Goal: Navigation & Orientation: Go to known website

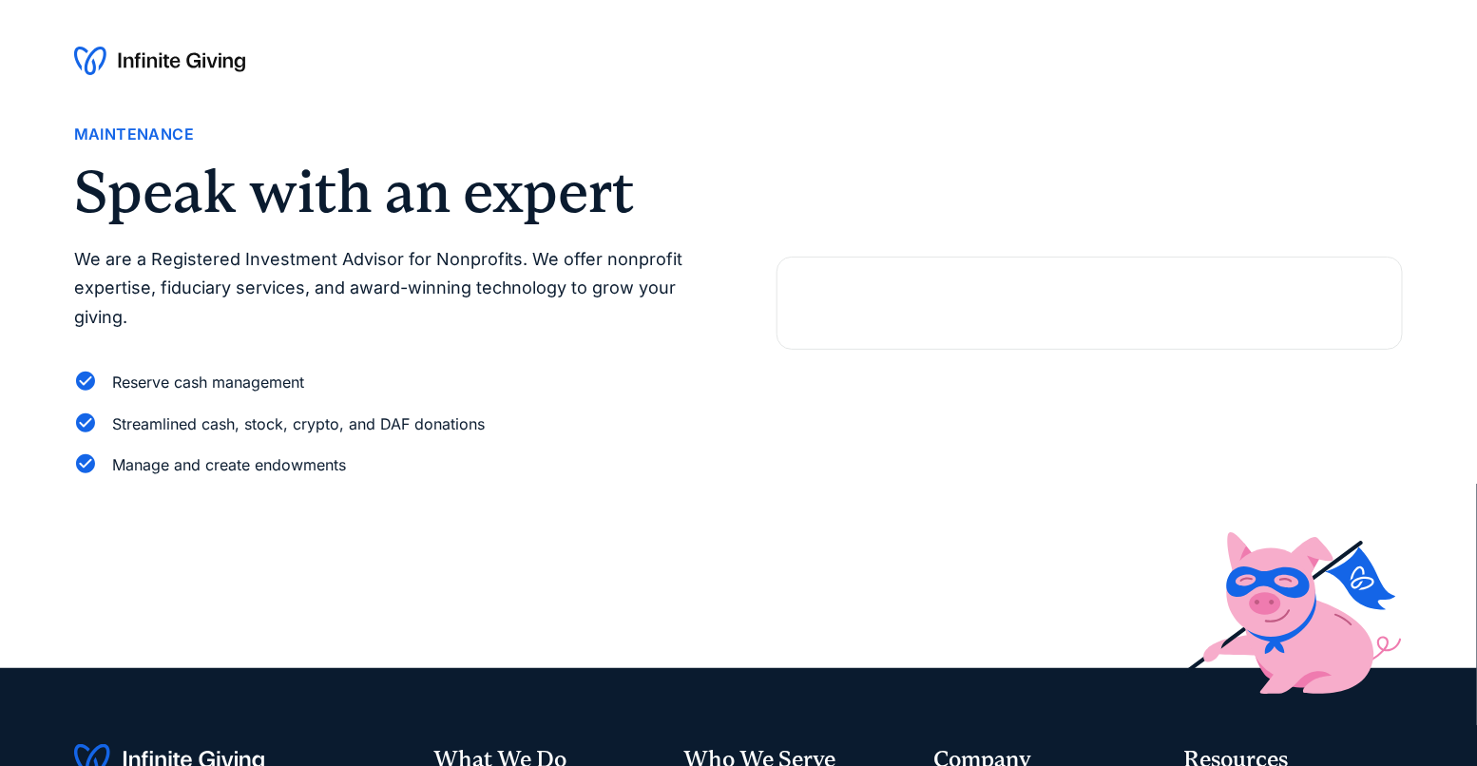
click at [1104, 300] on div at bounding box center [1090, 303] width 626 height 93
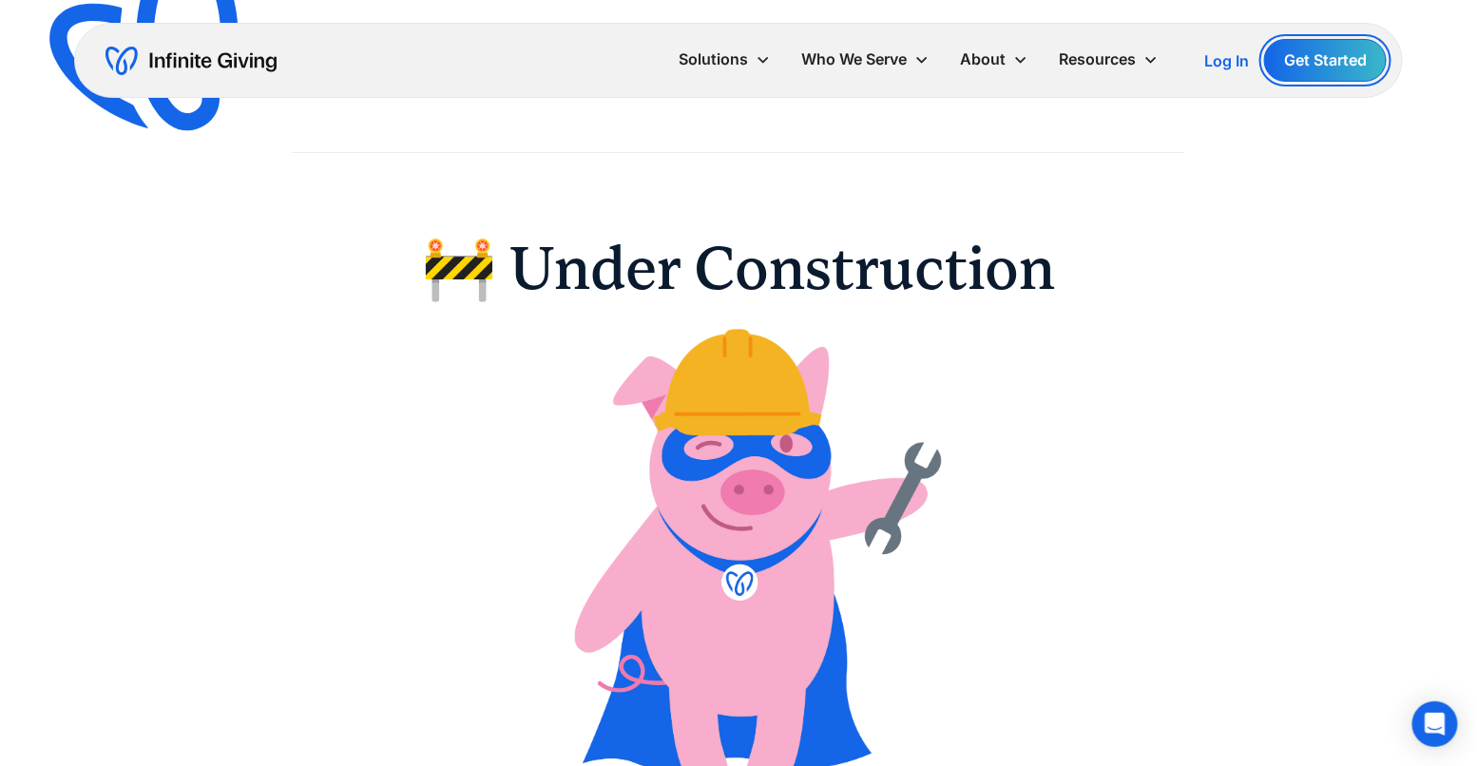
click at [1306, 47] on link "Get Started" at bounding box center [1325, 60] width 123 height 43
